Goal: Task Accomplishment & Management: Complete application form

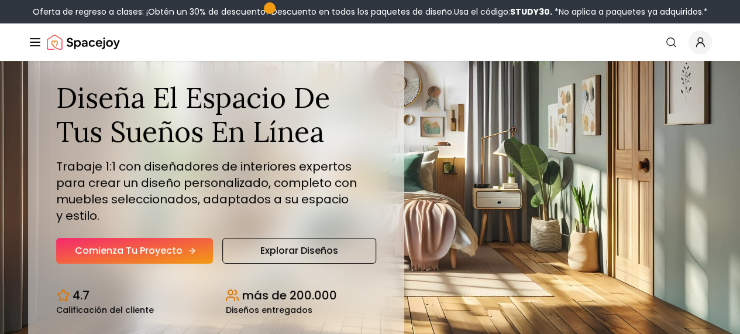
click at [189, 255] on icon "Sección de héroes" at bounding box center [191, 250] width 9 height 9
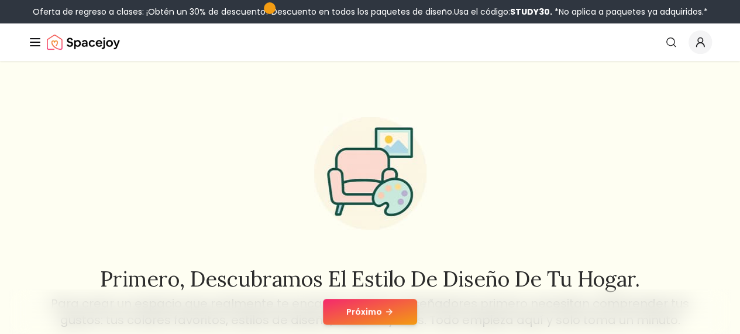
click at [378, 318] on button "Próximo" at bounding box center [370, 312] width 94 height 26
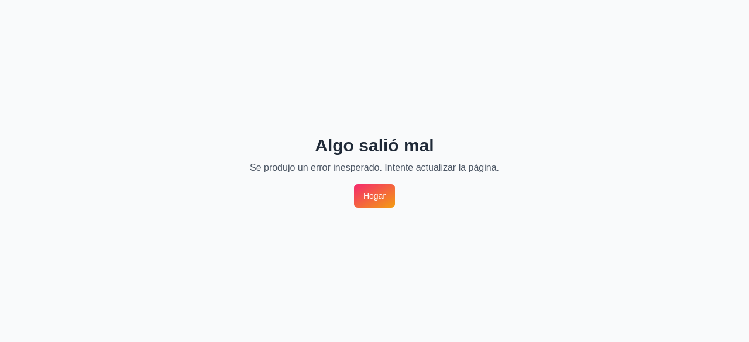
click at [382, 197] on font "Hogar" at bounding box center [375, 195] width 22 height 9
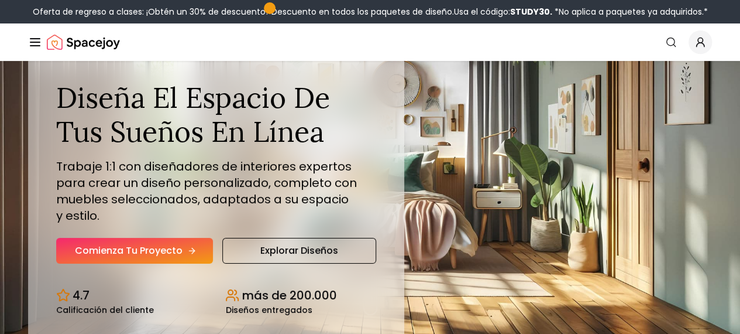
click at [150, 257] on font "Comienza tu proyecto" at bounding box center [129, 250] width 108 height 13
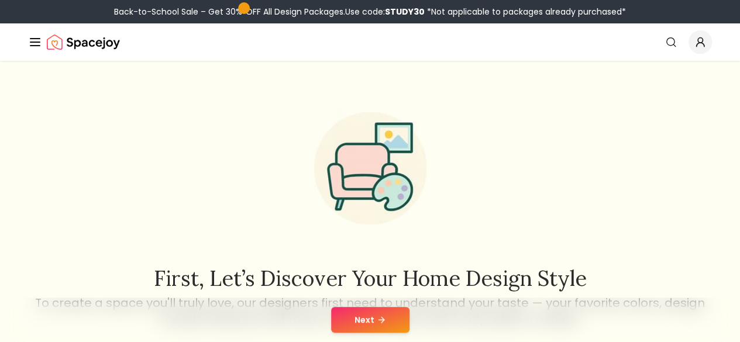
scroll to position [105, 0]
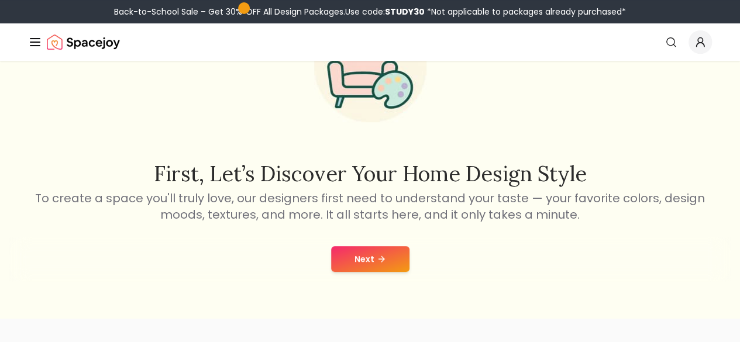
click at [365, 264] on button "Next" at bounding box center [370, 259] width 78 height 26
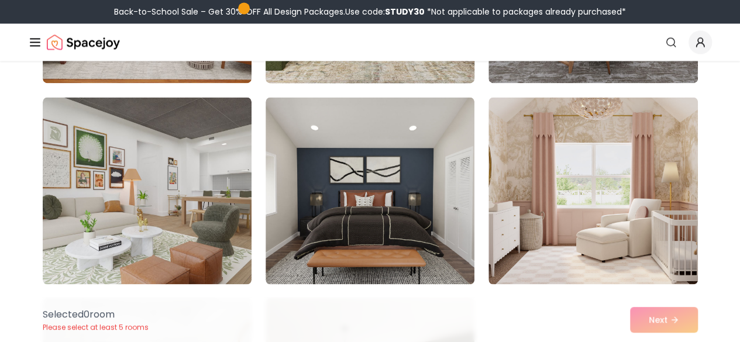
scroll to position [3084, 0]
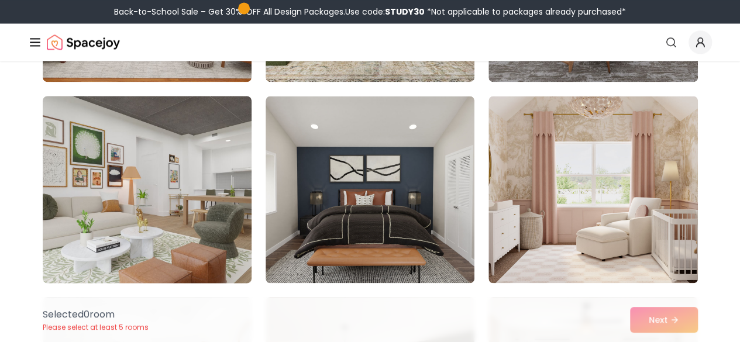
click at [217, 265] on img at bounding box center [147, 189] width 220 height 197
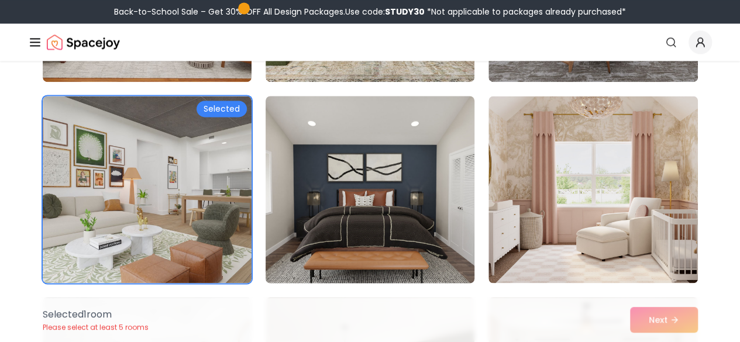
click at [383, 185] on img at bounding box center [370, 189] width 220 height 197
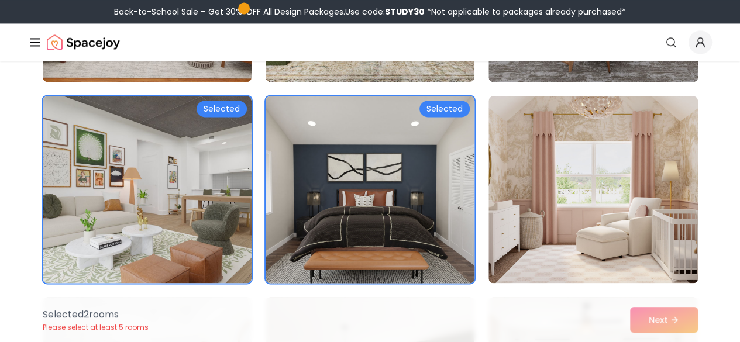
click at [383, 185] on img at bounding box center [370, 189] width 220 height 197
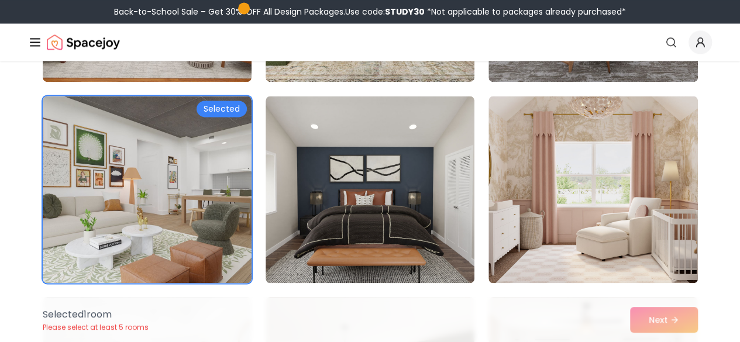
click at [671, 325] on div "Selected 1 room Please select at least 5 rooms Next" at bounding box center [370, 320] width 674 height 44
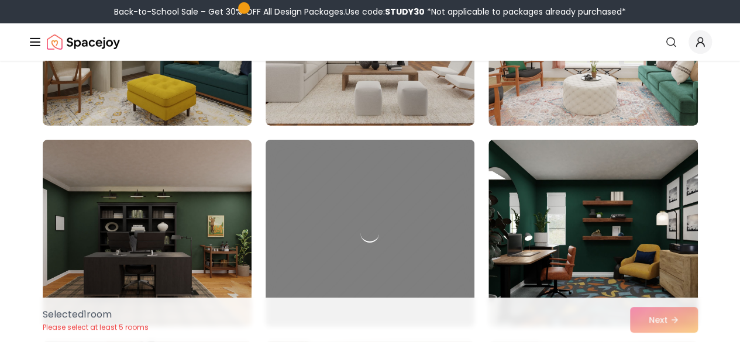
scroll to position [4048, 0]
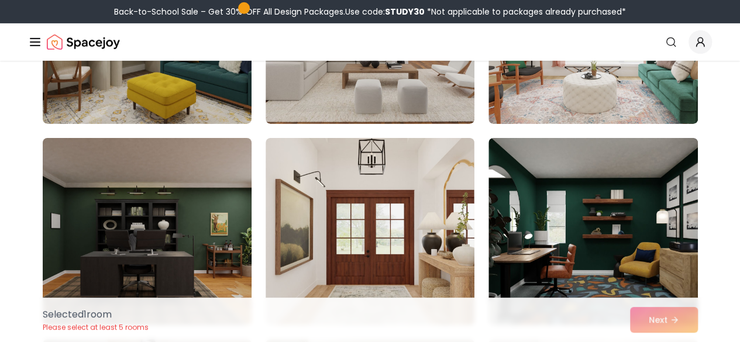
click at [234, 211] on img at bounding box center [147, 231] width 220 height 197
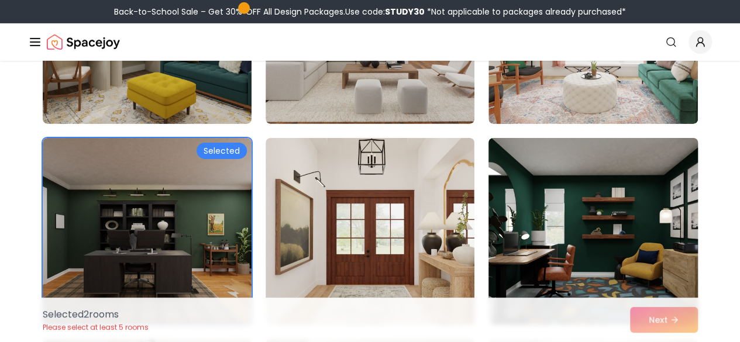
click at [533, 179] on img at bounding box center [593, 231] width 220 height 197
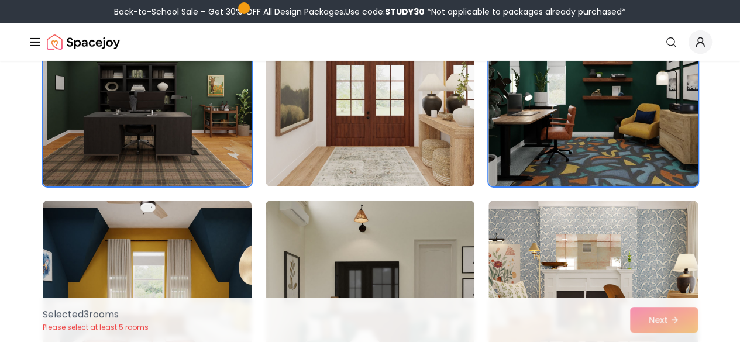
scroll to position [4188, 0]
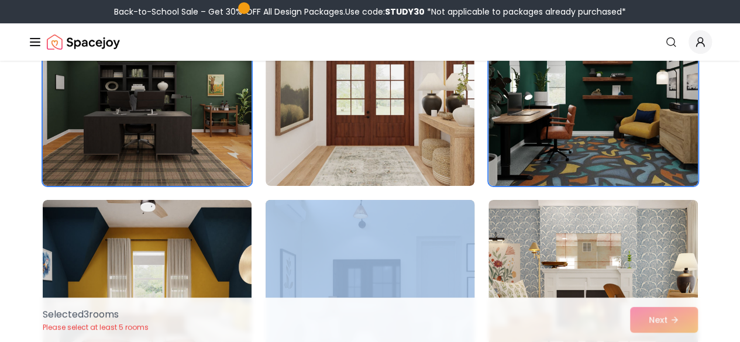
drag, startPoint x: 478, startPoint y: 197, endPoint x: 409, endPoint y: 208, distance: 70.0
click at [409, 208] on img at bounding box center [370, 294] width 220 height 197
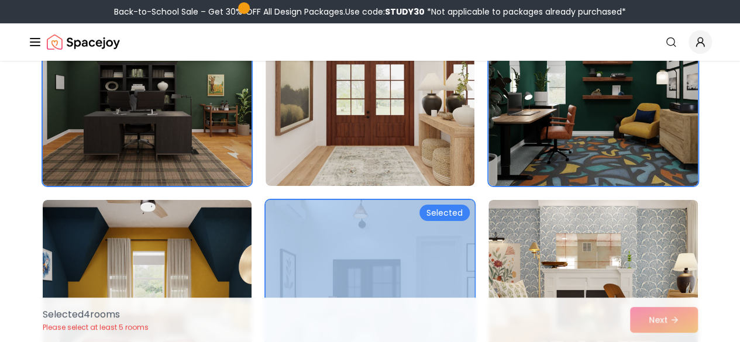
click at [409, 208] on img at bounding box center [370, 294] width 220 height 197
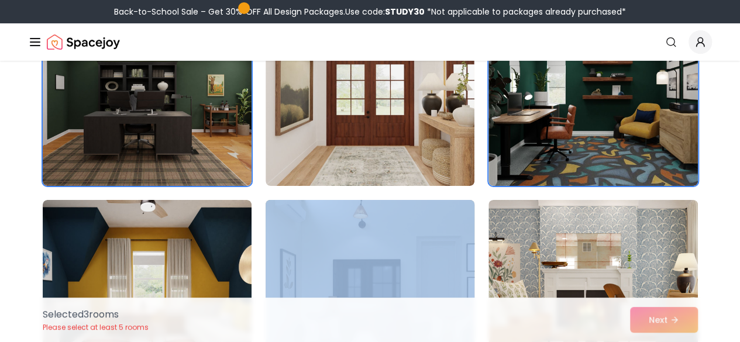
click at [409, 208] on img at bounding box center [370, 294] width 220 height 197
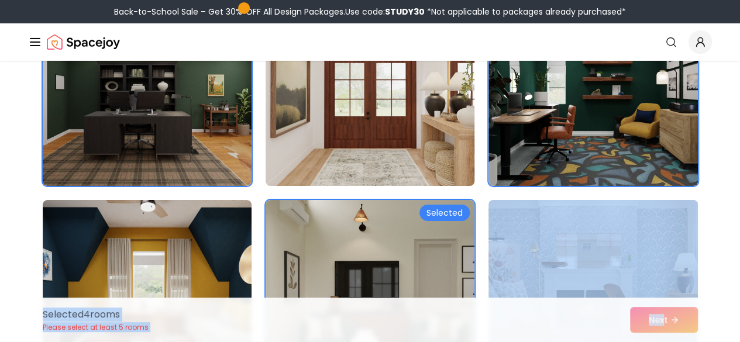
drag, startPoint x: 665, startPoint y: 318, endPoint x: 402, endPoint y: 101, distance: 341.0
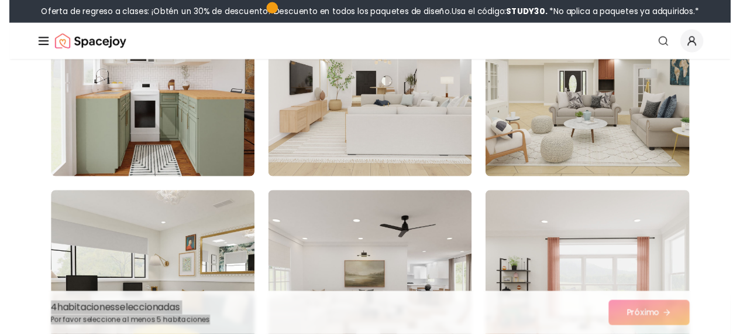
scroll to position [3814, 0]
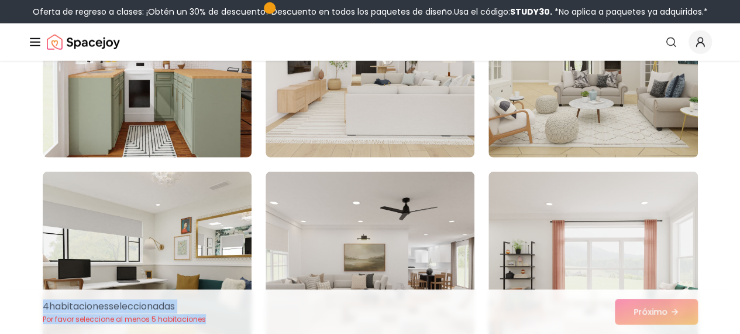
click at [0, 0] on link "Comienza tu proyecto" at bounding box center [0, 0] width 0 height 0
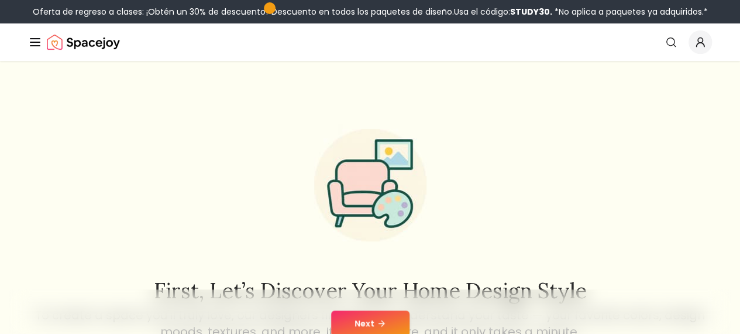
click at [0, 0] on link "Comienza tu proyecto" at bounding box center [0, 0] width 0 height 0
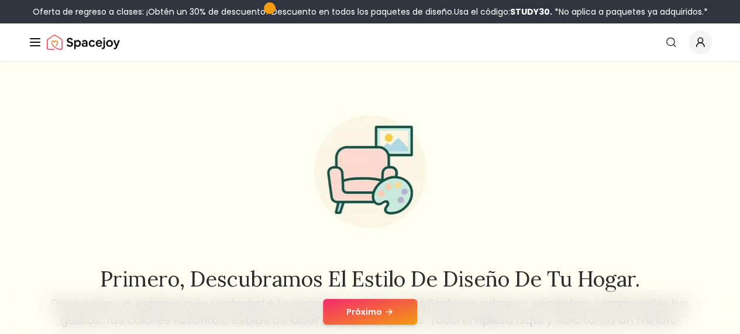
click at [396, 310] on button "Próximo" at bounding box center [370, 312] width 94 height 26
